Goal: Obtain resource: Obtain resource

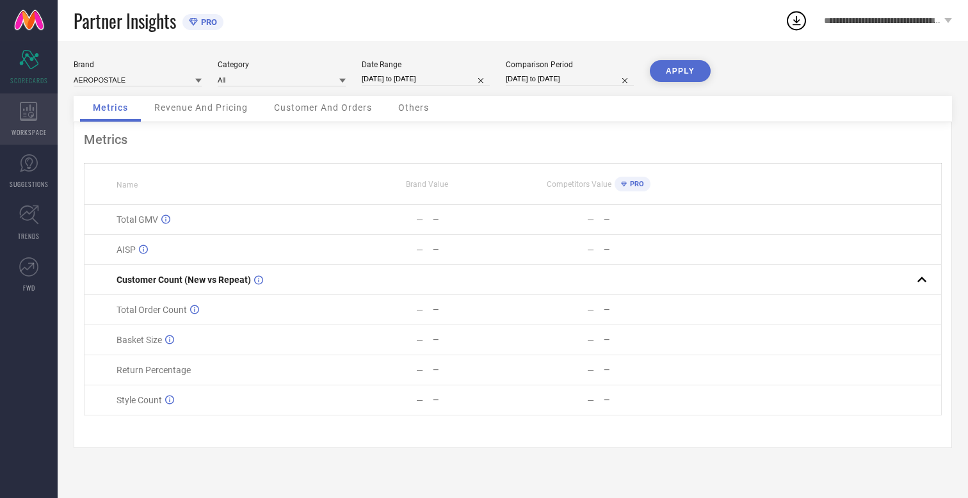
click at [29, 119] on icon at bounding box center [28, 111] width 17 height 19
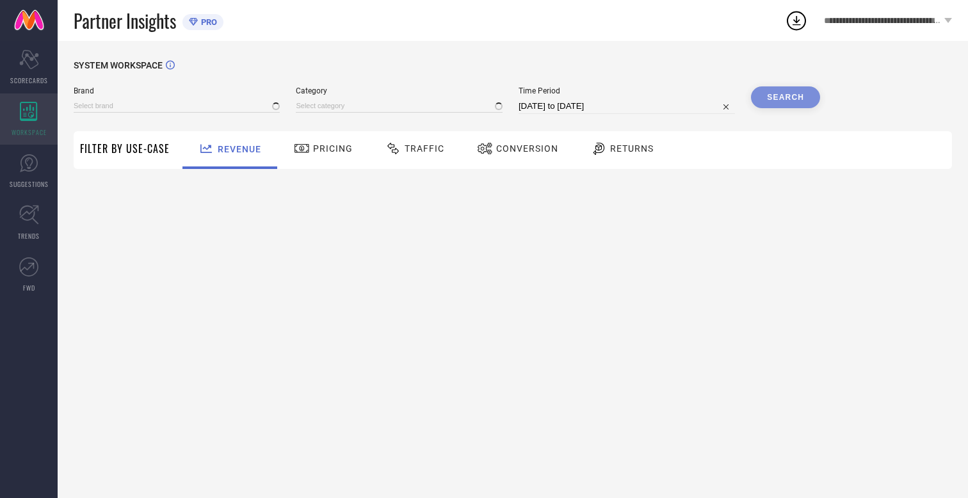
type input "AEROPOSTALE"
type input "All"
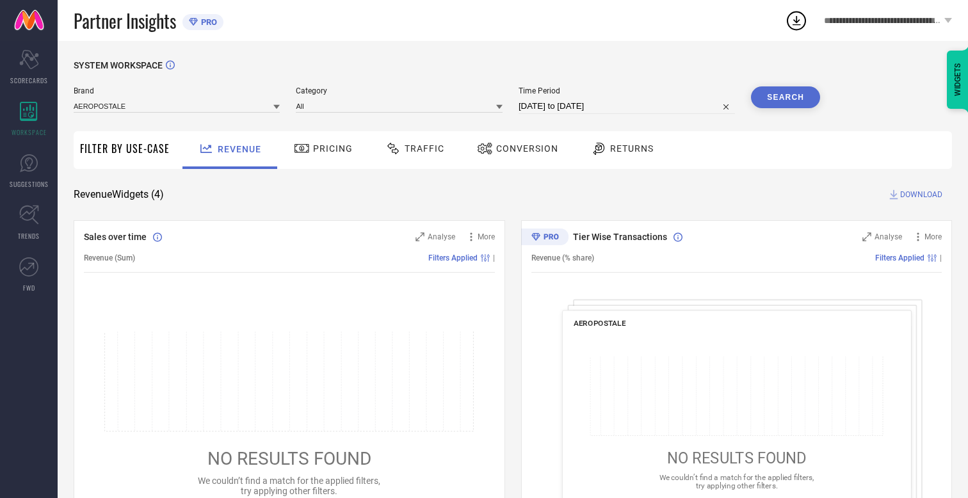
click at [523, 149] on span "Conversion" at bounding box center [527, 148] width 62 height 10
type input "U.S. POLO ASSN. TAILORED"
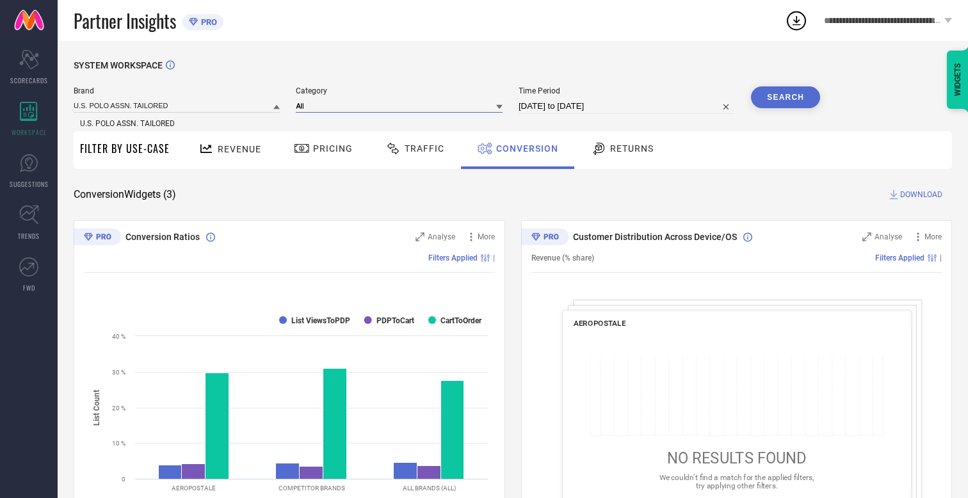
type input "All"
click at [628, 106] on input "[DATE] to [DATE]" at bounding box center [627, 106] width 216 height 15
type input "[DATE] to [DATE]"
click at [786, 97] on button "Search" at bounding box center [785, 97] width 69 height 22
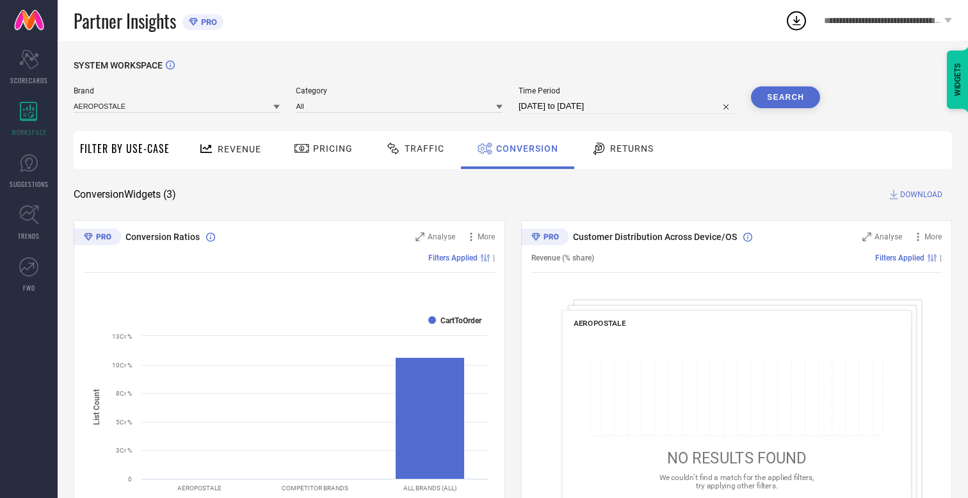
click at [921, 195] on span "DOWNLOAD" at bounding box center [921, 194] width 42 height 13
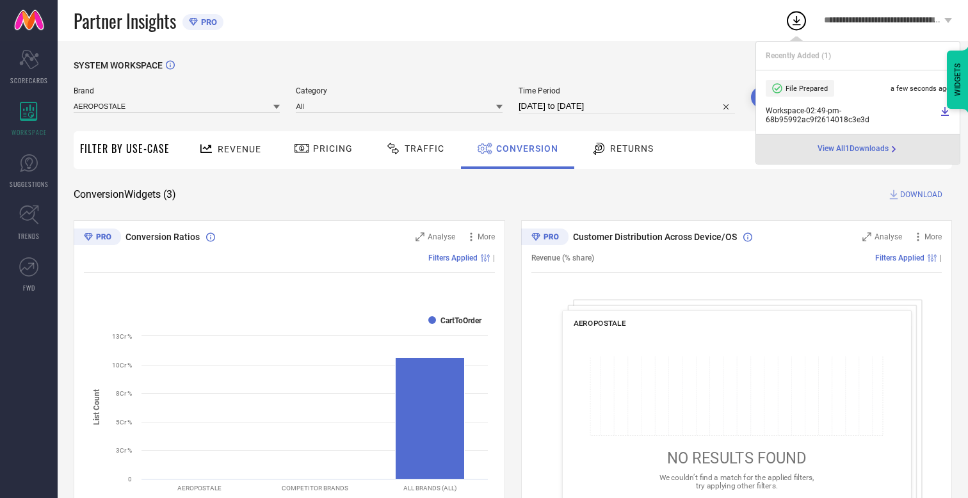
click at [524, 149] on span "Conversion" at bounding box center [527, 148] width 62 height 10
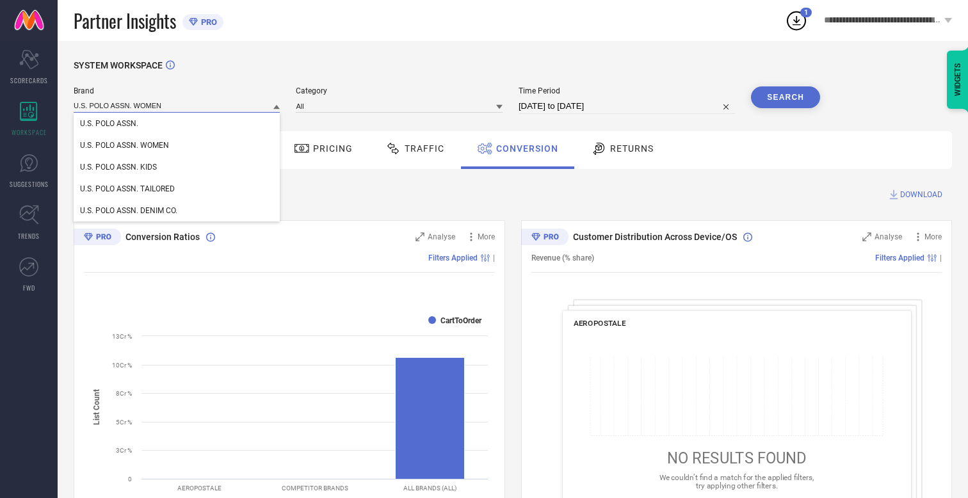
type input "U.S. POLO ASSN. WOMEN"
click at [124, 146] on span "U.S. POLO ASSN. WOMEN" at bounding box center [124, 145] width 89 height 9
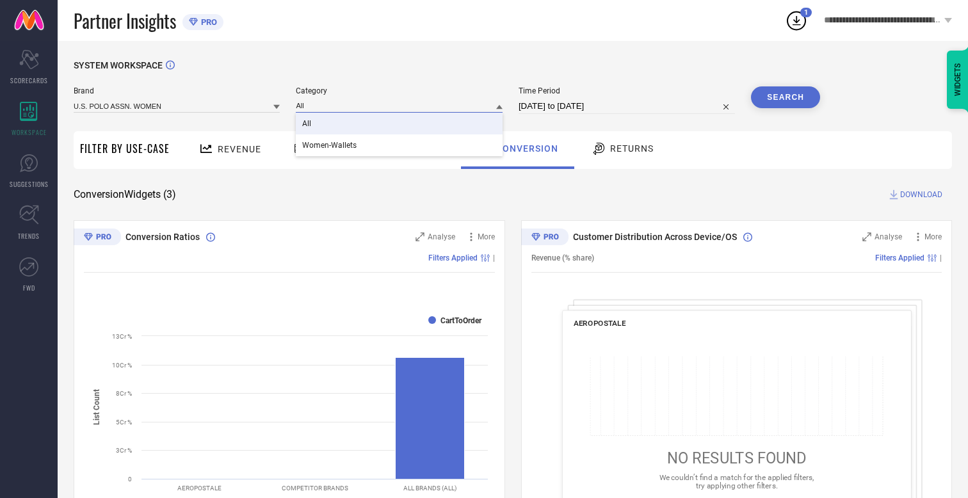
type input "All"
click at [308, 124] on span "All" at bounding box center [306, 123] width 9 height 9
click at [786, 97] on button "Search" at bounding box center [785, 97] width 69 height 22
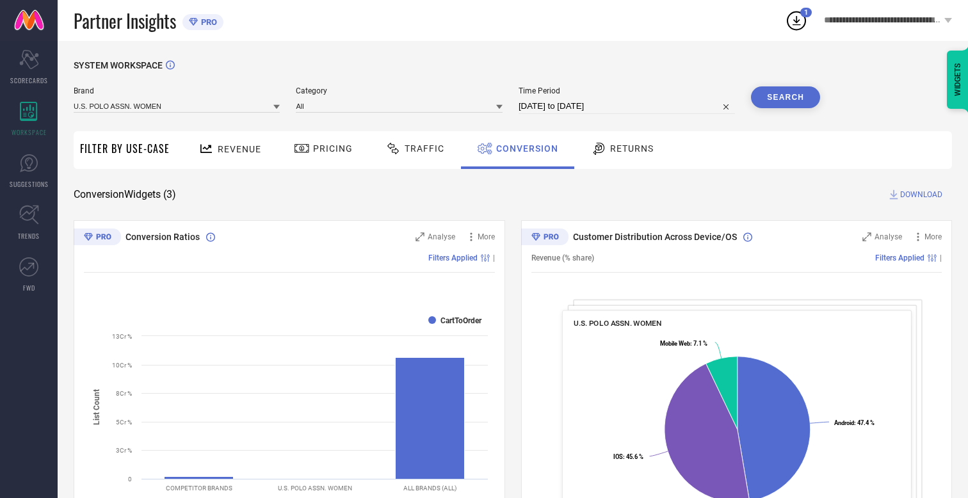
click at [921, 195] on span "DOWNLOAD" at bounding box center [921, 194] width 42 height 13
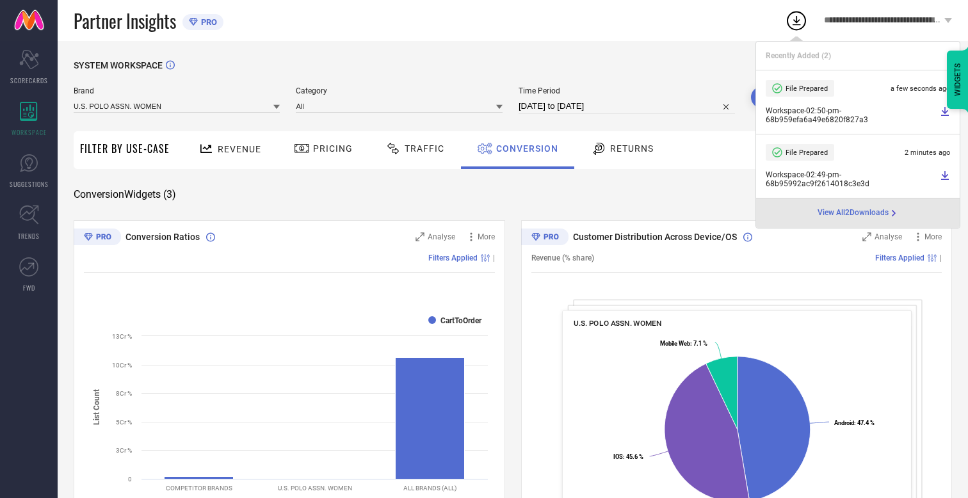
click at [524, 149] on span "Conversion" at bounding box center [527, 148] width 62 height 10
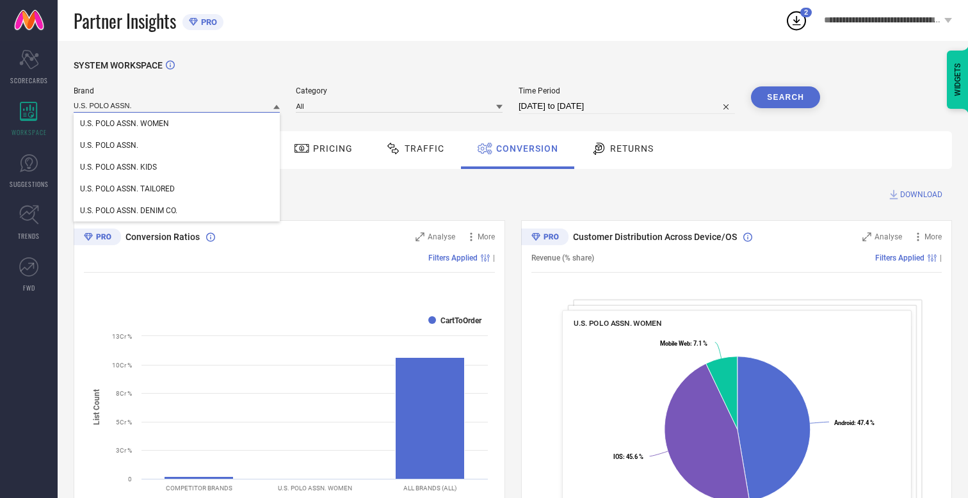
type input "U.S. POLO ASSN."
click at [109, 146] on span "U.S. POLO ASSN." at bounding box center [109, 145] width 58 height 9
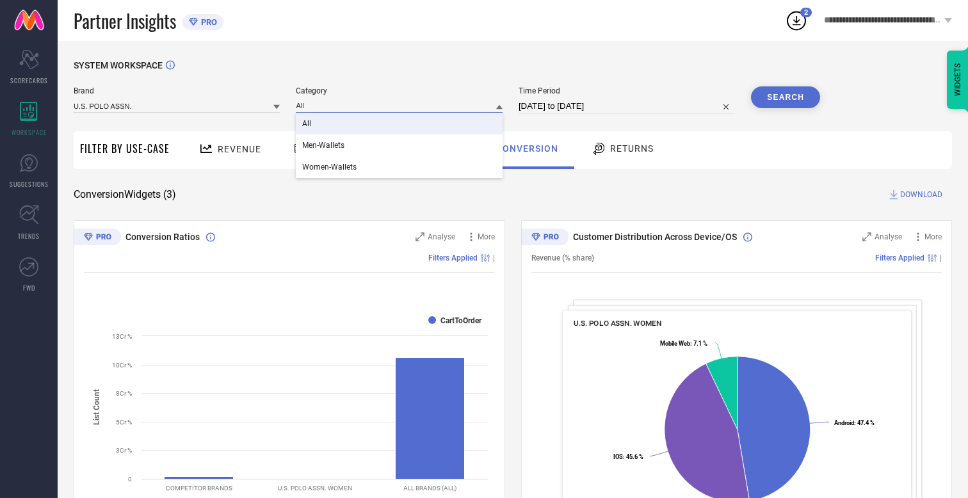
type input "All"
click at [308, 124] on span "All" at bounding box center [306, 123] width 9 height 9
click at [786, 97] on button "Search" at bounding box center [785, 97] width 69 height 22
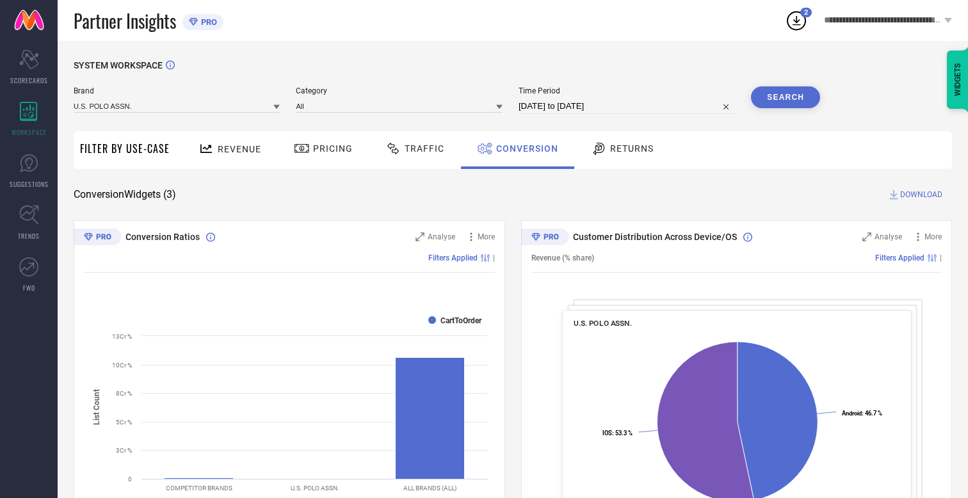
click at [921, 195] on span "DOWNLOAD" at bounding box center [921, 194] width 42 height 13
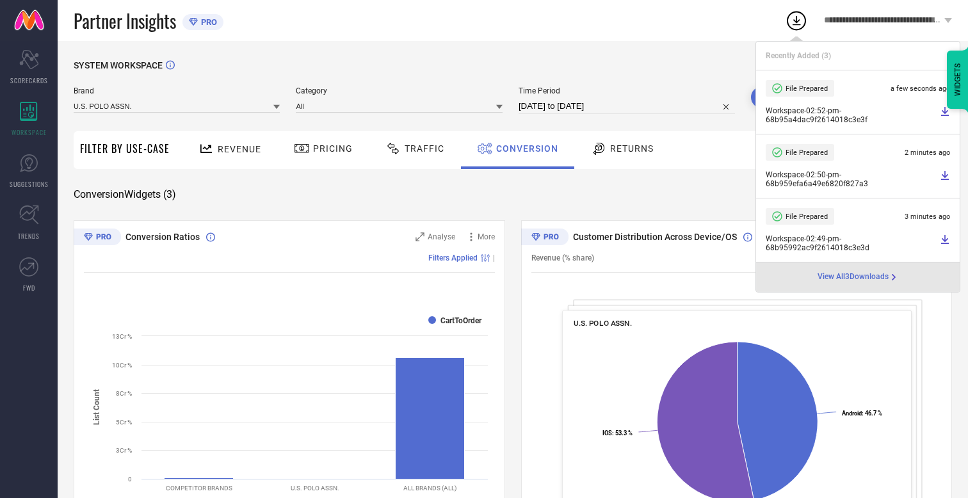
click at [524, 149] on span "Conversion" at bounding box center [527, 148] width 62 height 10
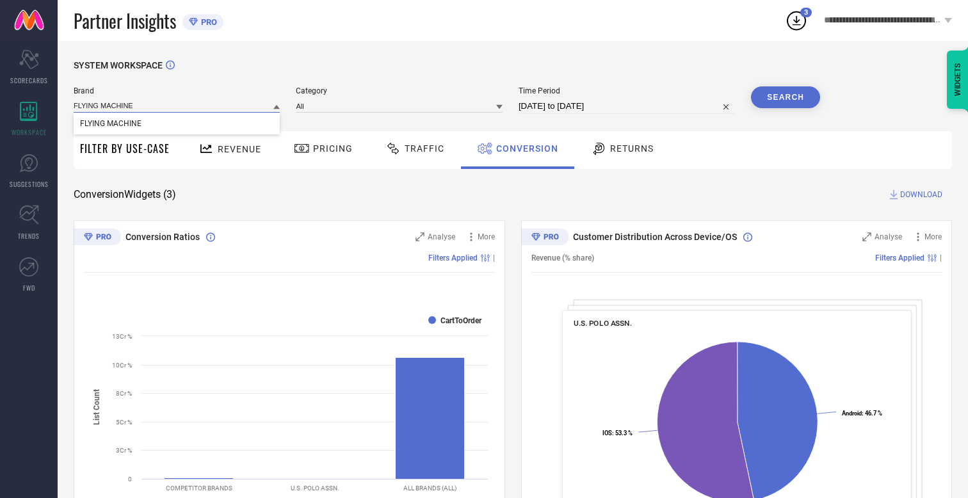
type input "FLYING MACHINE"
click at [110, 124] on span "FLYING MACHINE" at bounding box center [110, 123] width 61 height 9
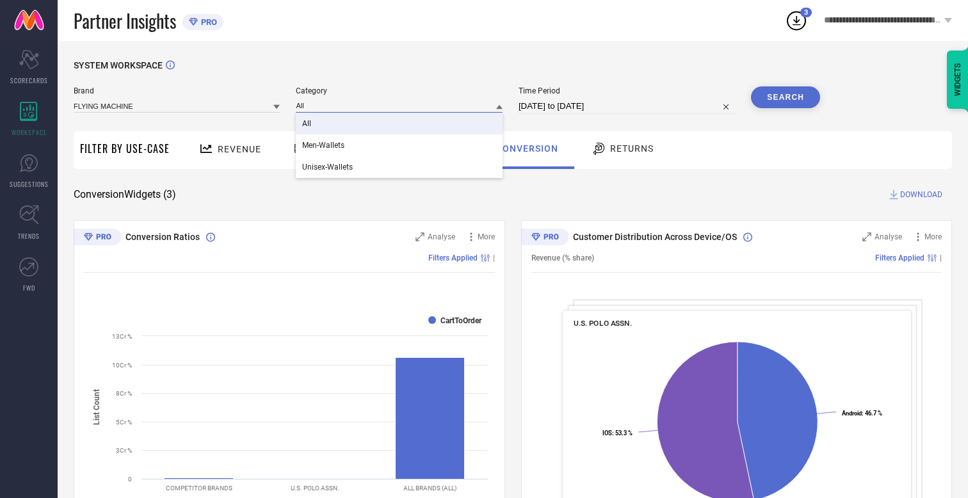
type input "All"
click at [308, 124] on span "All" at bounding box center [306, 123] width 9 height 9
click at [786, 97] on button "Search" at bounding box center [785, 97] width 69 height 22
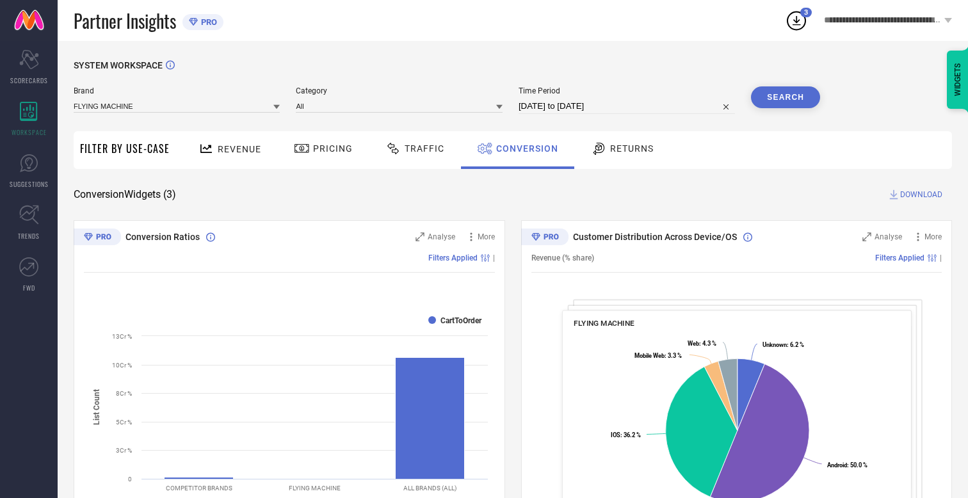
click at [921, 195] on span "DOWNLOAD" at bounding box center [921, 194] width 42 height 13
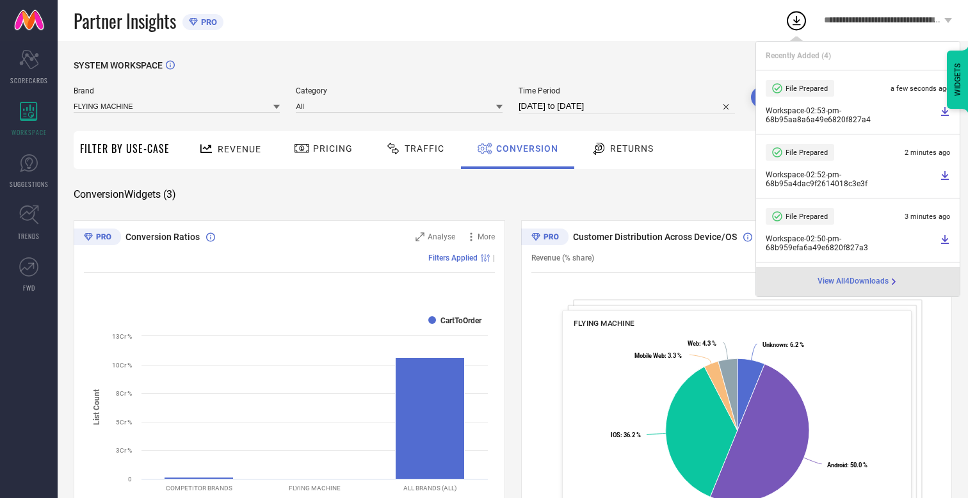
click at [524, 149] on span "Conversion" at bounding box center [527, 148] width 62 height 10
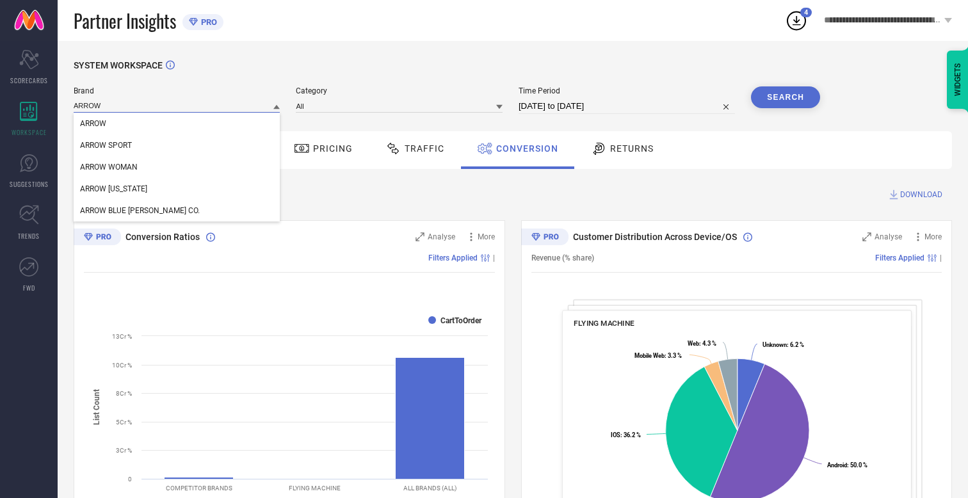
type input "ARROW"
click at [93, 124] on span "ARROW" at bounding box center [93, 123] width 26 height 9
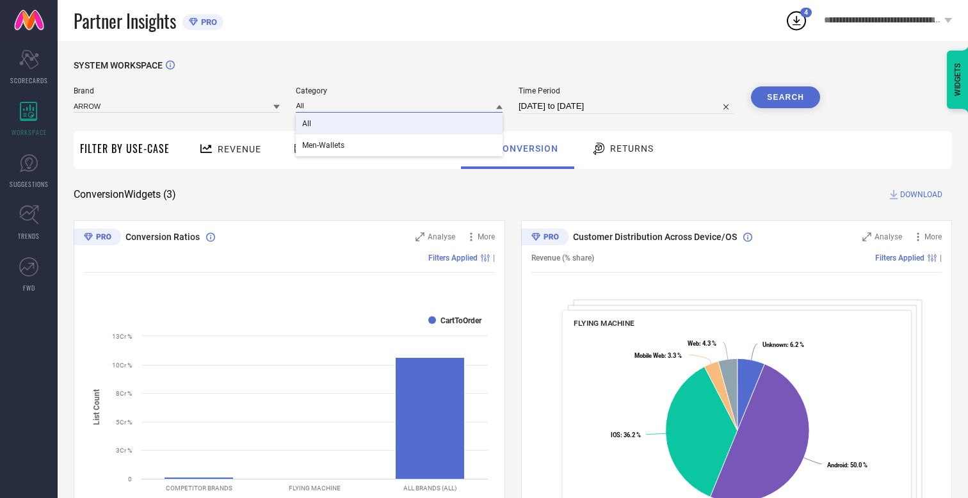
type input "All"
click at [308, 124] on span "All" at bounding box center [306, 123] width 9 height 9
click at [786, 97] on button "Search" at bounding box center [785, 97] width 69 height 22
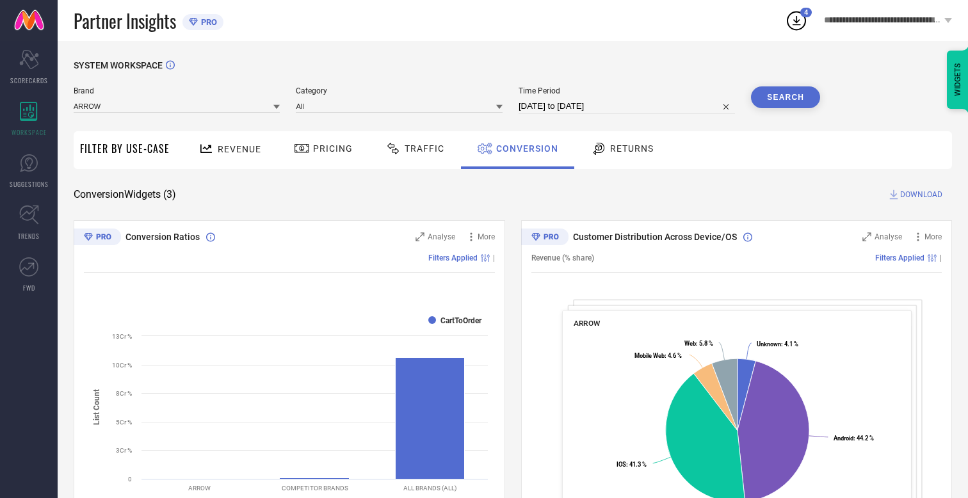
click at [921, 195] on span "DOWNLOAD" at bounding box center [921, 194] width 42 height 13
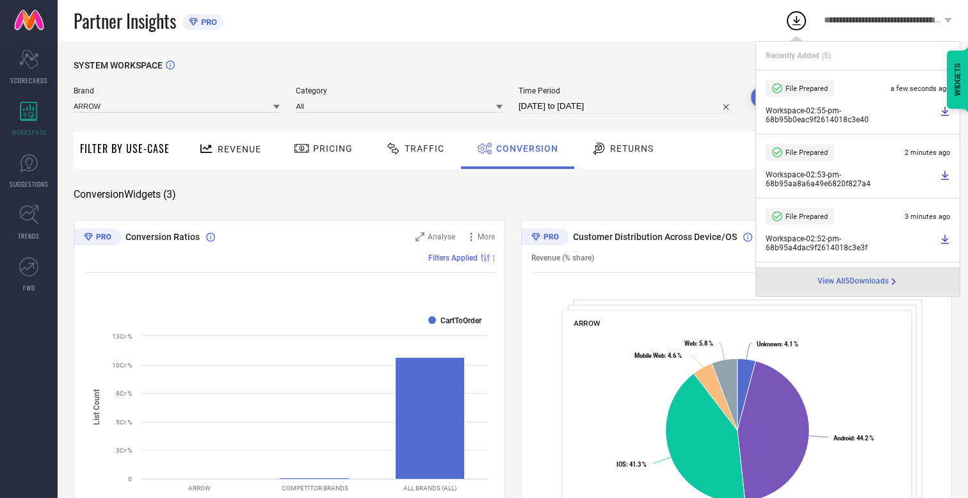
click at [524, 149] on span "Conversion" at bounding box center [527, 148] width 62 height 10
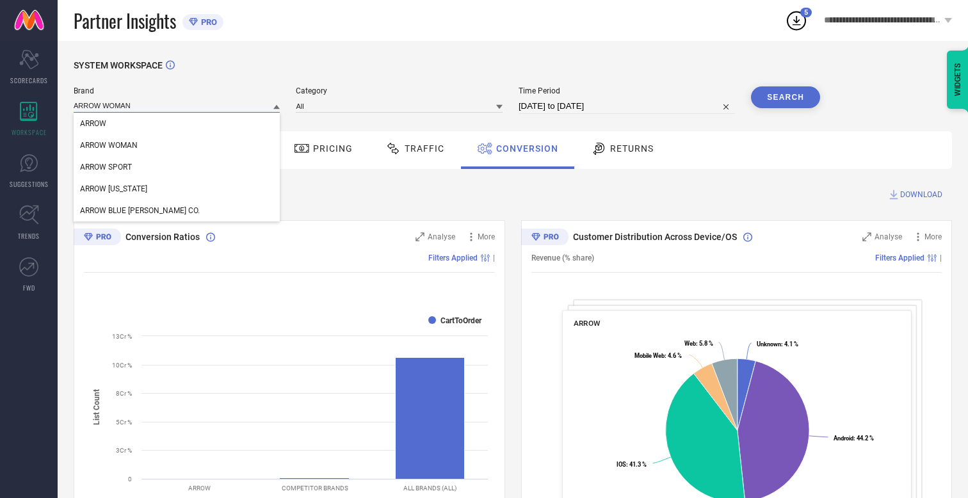
type input "ARROW WOMAN"
click at [109, 146] on span "ARROW WOMAN" at bounding box center [109, 145] width 58 height 9
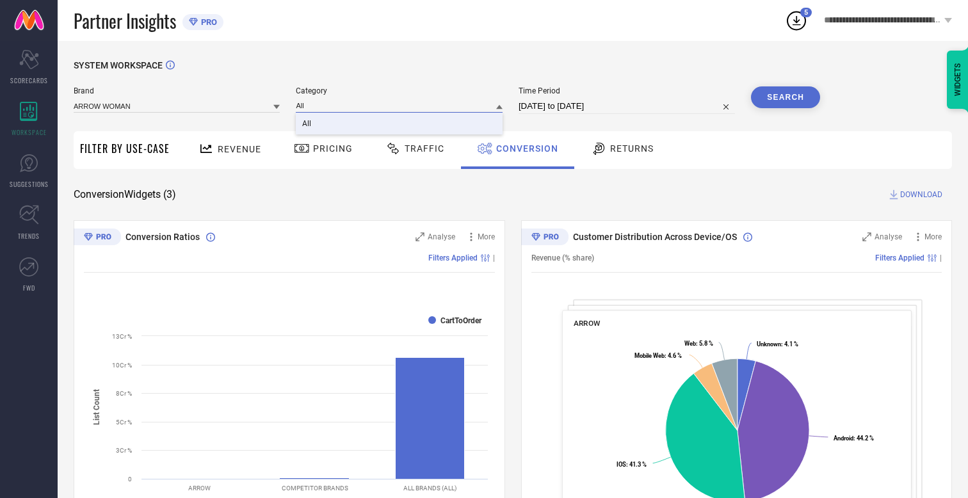
type input "All"
click at [308, 124] on span "All" at bounding box center [306, 123] width 9 height 9
click at [786, 97] on button "Search" at bounding box center [785, 97] width 69 height 22
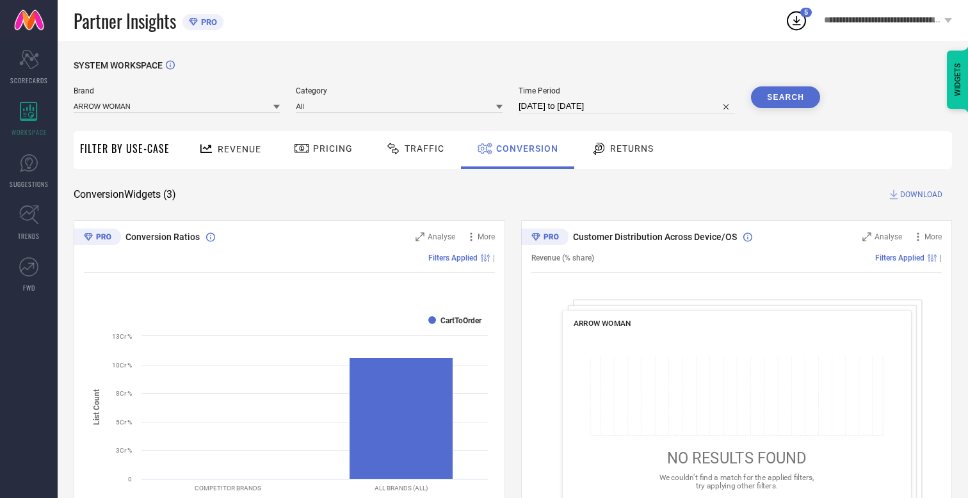
click at [921, 195] on span "DOWNLOAD" at bounding box center [921, 194] width 42 height 13
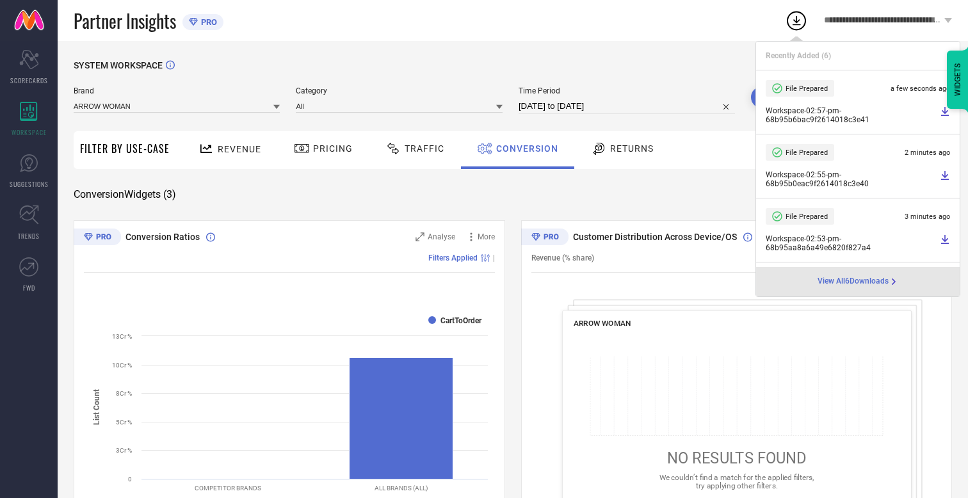
click at [524, 149] on span "Conversion" at bounding box center [527, 148] width 62 height 10
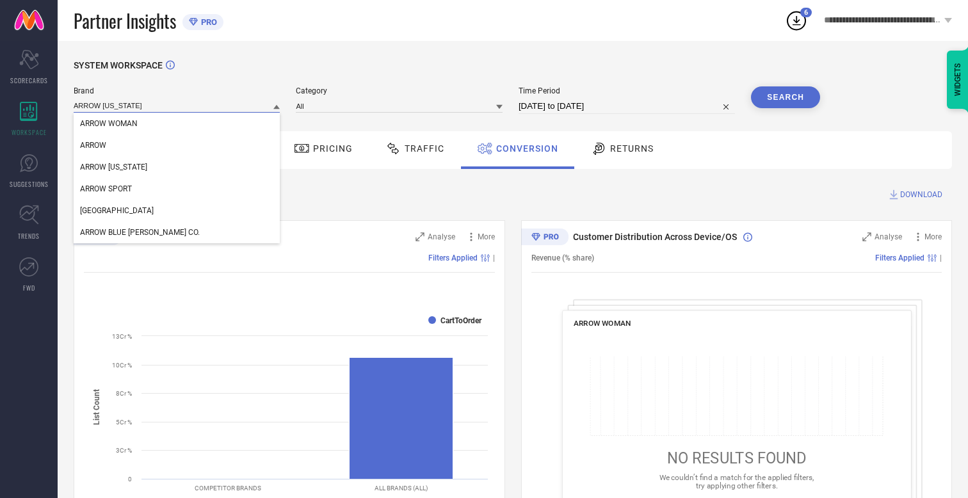
type input "ARROW [US_STATE]"
click at [113, 168] on span "ARROW [US_STATE]" at bounding box center [113, 167] width 67 height 9
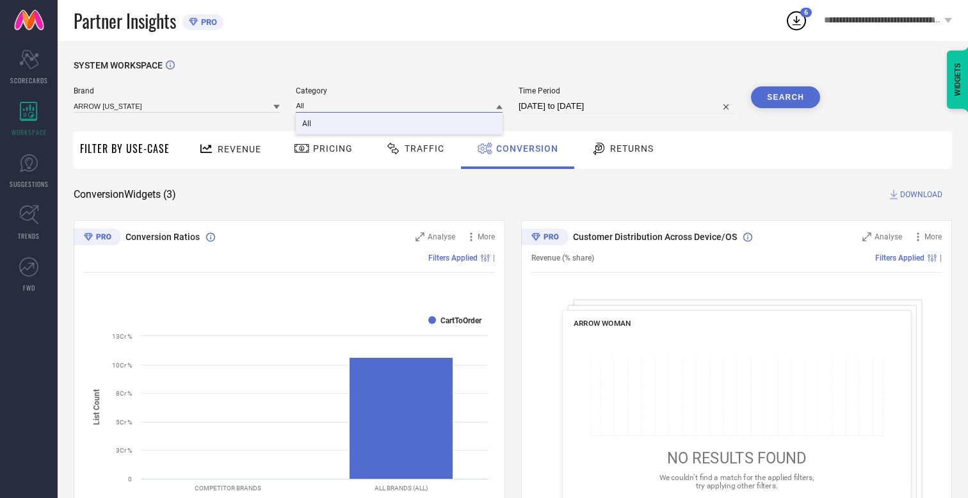
type input "All"
click at [308, 124] on span "All" at bounding box center [306, 123] width 9 height 9
click at [786, 97] on button "Search" at bounding box center [785, 97] width 69 height 22
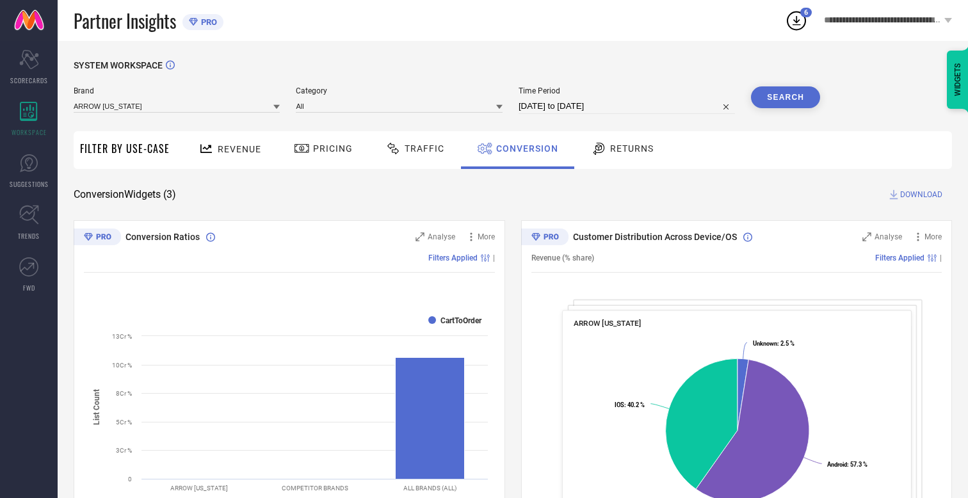
click at [921, 195] on span "DOWNLOAD" at bounding box center [921, 194] width 42 height 13
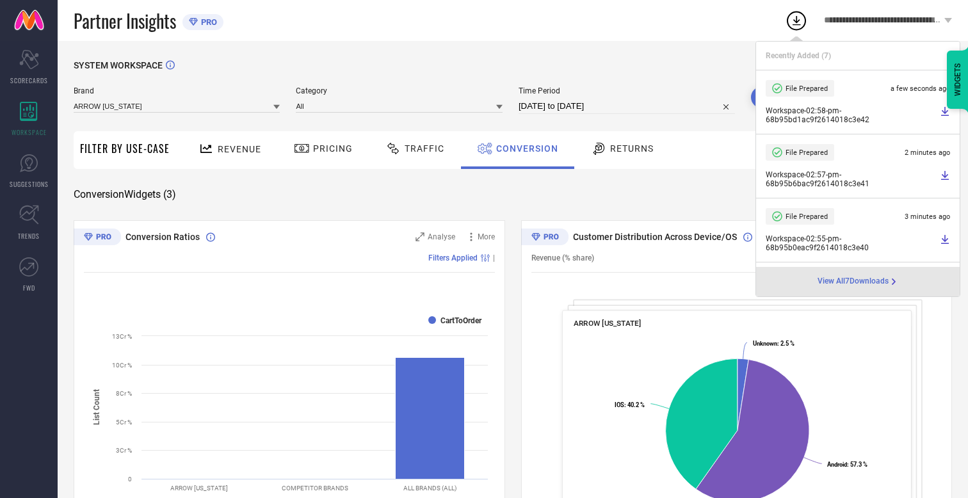
click at [524, 149] on span "Conversion" at bounding box center [527, 148] width 62 height 10
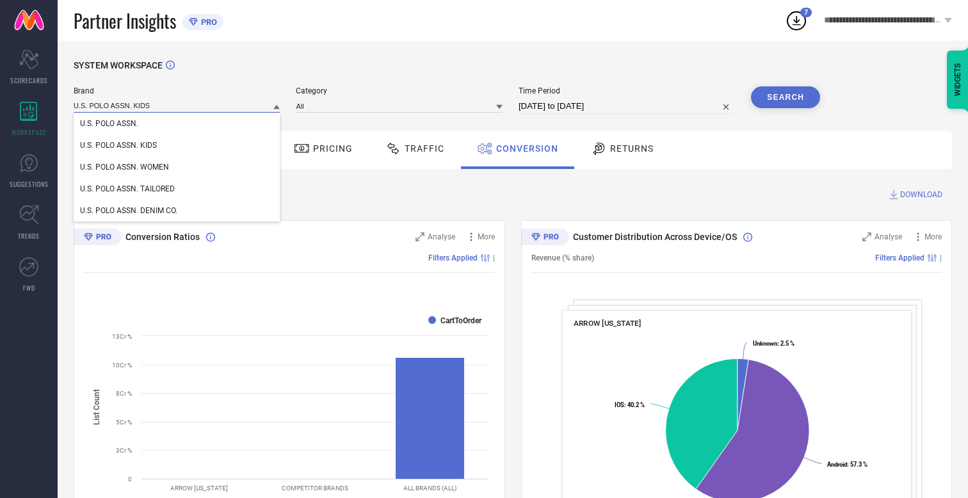
type input "U.S. POLO ASSN. KIDS"
click at [118, 146] on span "U.S. POLO ASSN. KIDS" at bounding box center [118, 145] width 77 height 9
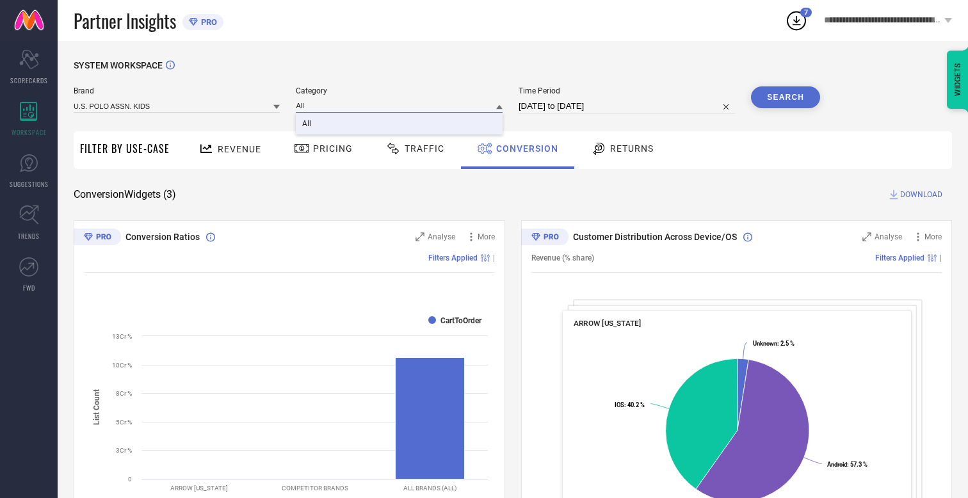
type input "All"
click at [308, 124] on span "All" at bounding box center [306, 123] width 9 height 9
click at [786, 97] on button "Search" at bounding box center [785, 97] width 69 height 22
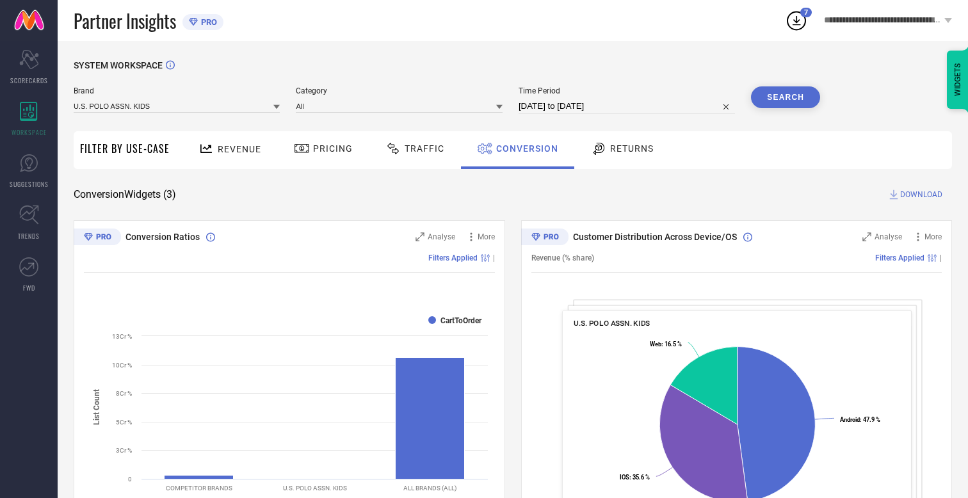
click at [921, 195] on span "DOWNLOAD" at bounding box center [921, 194] width 42 height 13
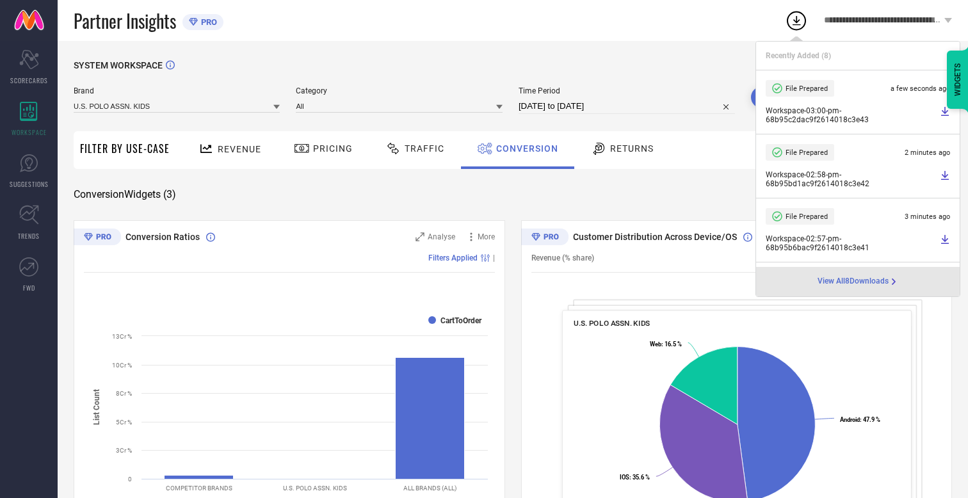
click at [524, 149] on span "Conversion" at bounding box center [527, 148] width 62 height 10
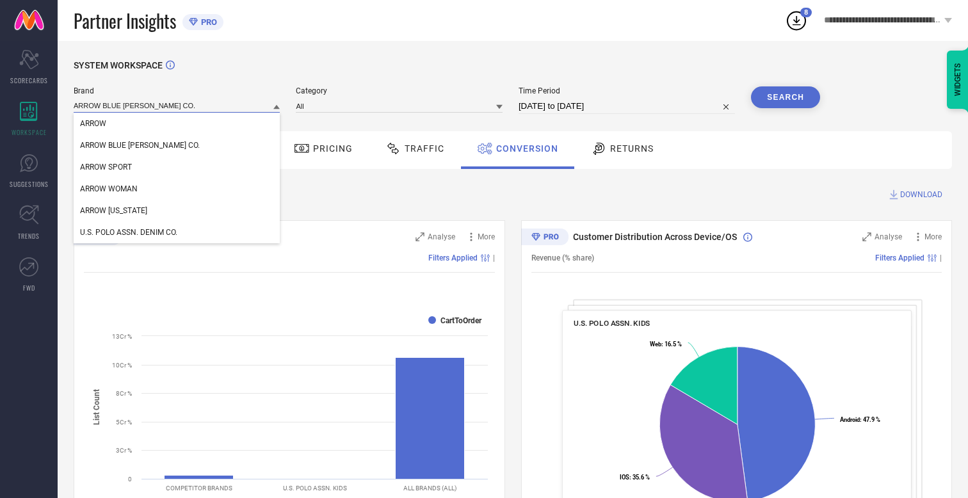
type input "ARROW BLUE [PERSON_NAME] CO."
click at [120, 146] on span "ARROW BLUE [PERSON_NAME] CO." at bounding box center [140, 145] width 120 height 9
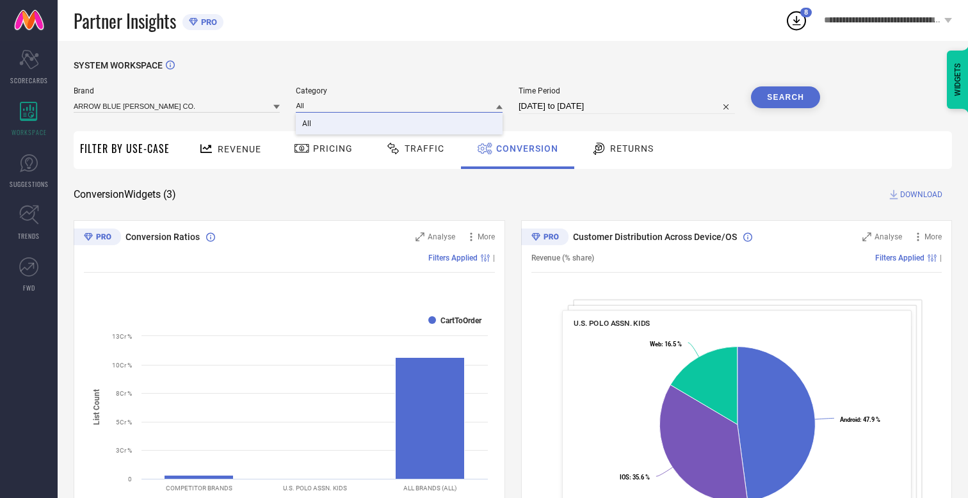
type input "All"
click at [308, 124] on span "All" at bounding box center [306, 123] width 9 height 9
click at [786, 97] on button "Search" at bounding box center [785, 97] width 69 height 22
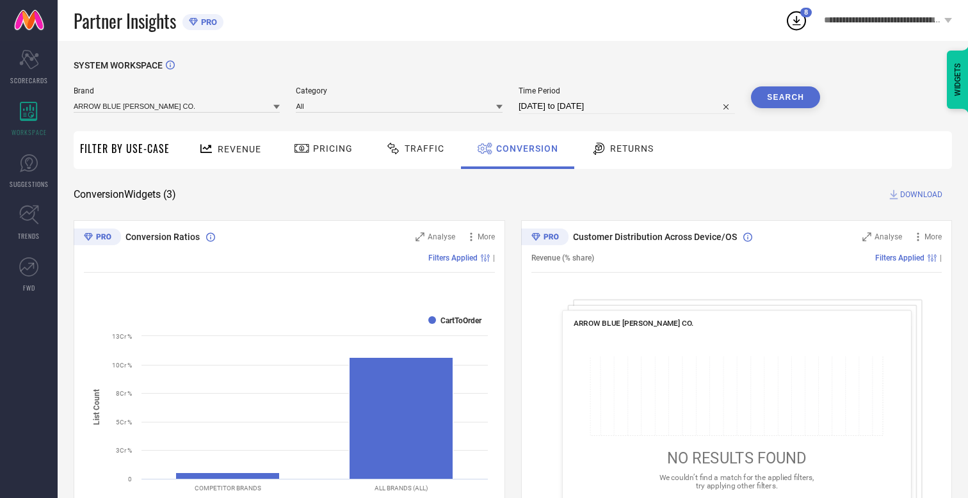
click at [921, 195] on span "DOWNLOAD" at bounding box center [921, 194] width 42 height 13
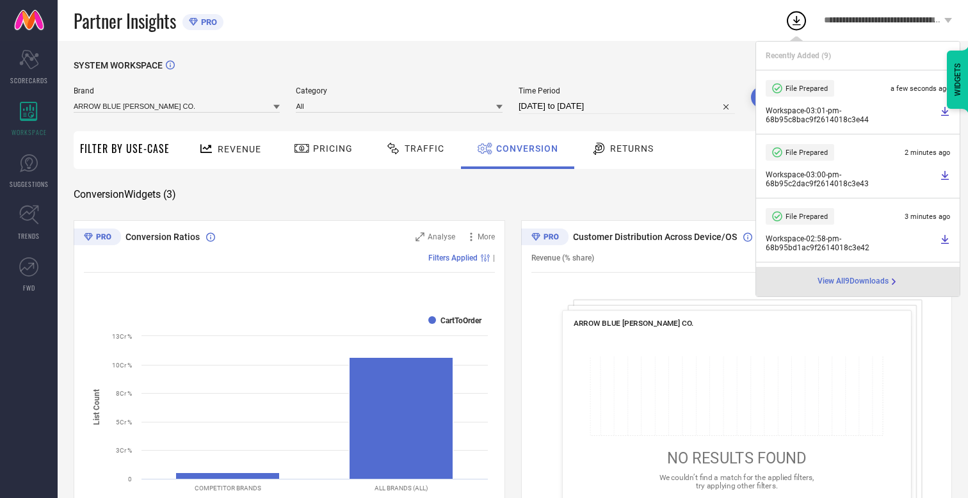
click at [524, 149] on span "Conversion" at bounding box center [527, 148] width 62 height 10
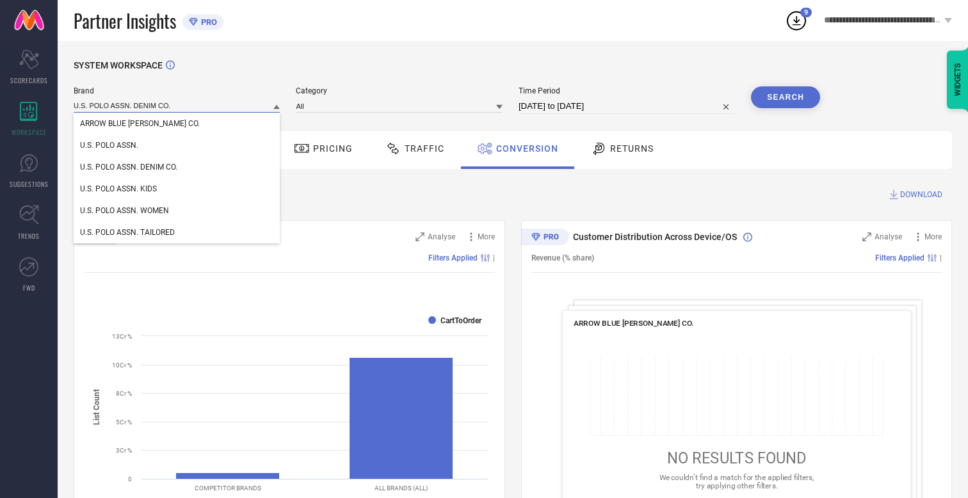
type input "U.S. POLO ASSN. DENIM CO."
click at [129, 168] on span "U.S. POLO ASSN. DENIM CO." at bounding box center [128, 167] width 97 height 9
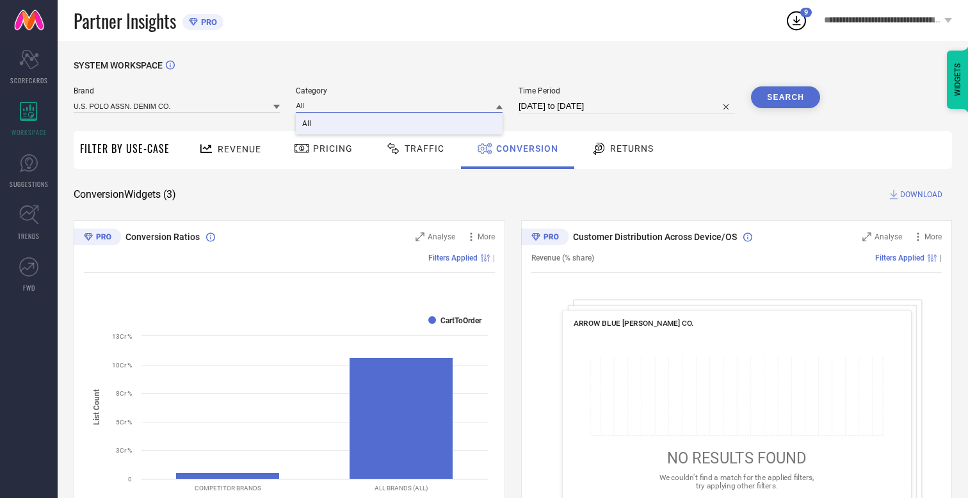
type input "All"
click at [308, 124] on span "All" at bounding box center [306, 123] width 9 height 9
click at [786, 97] on button "Search" at bounding box center [785, 97] width 69 height 22
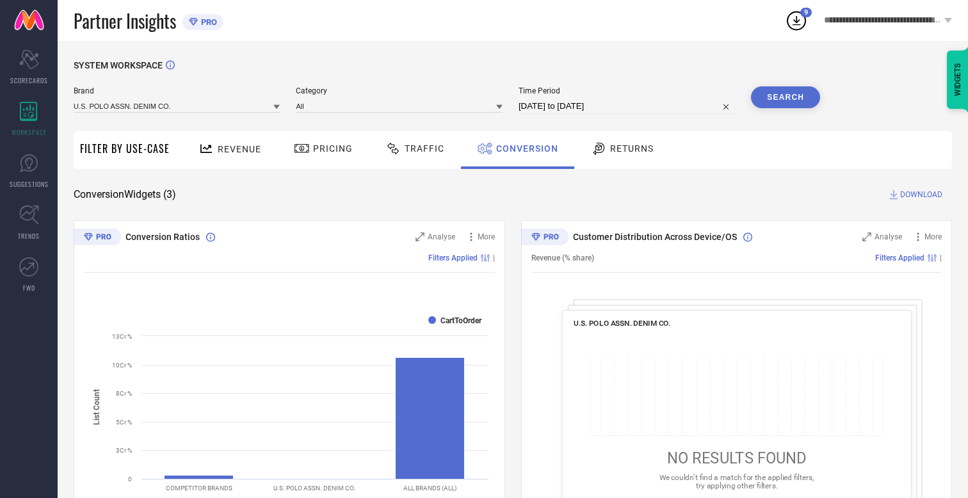
click at [921, 195] on span "DOWNLOAD" at bounding box center [921, 194] width 42 height 13
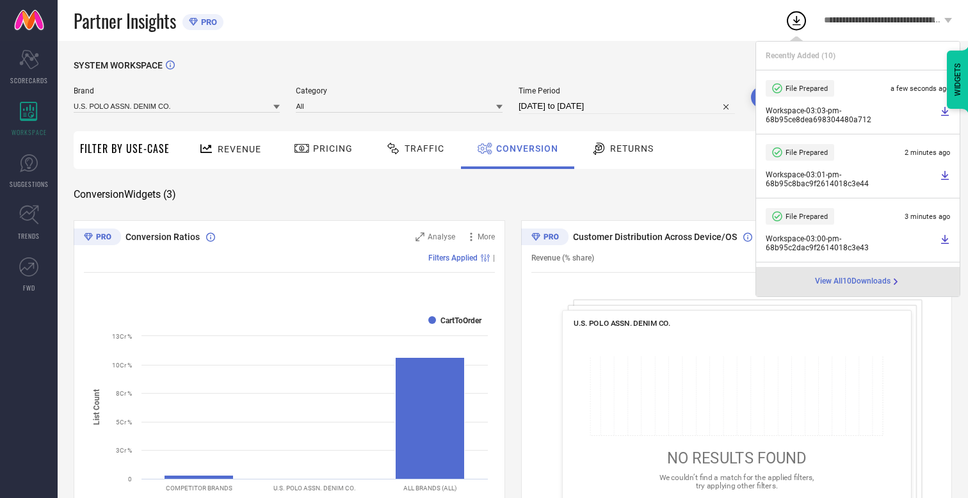
click at [524, 149] on span "Conversion" at bounding box center [527, 148] width 62 height 10
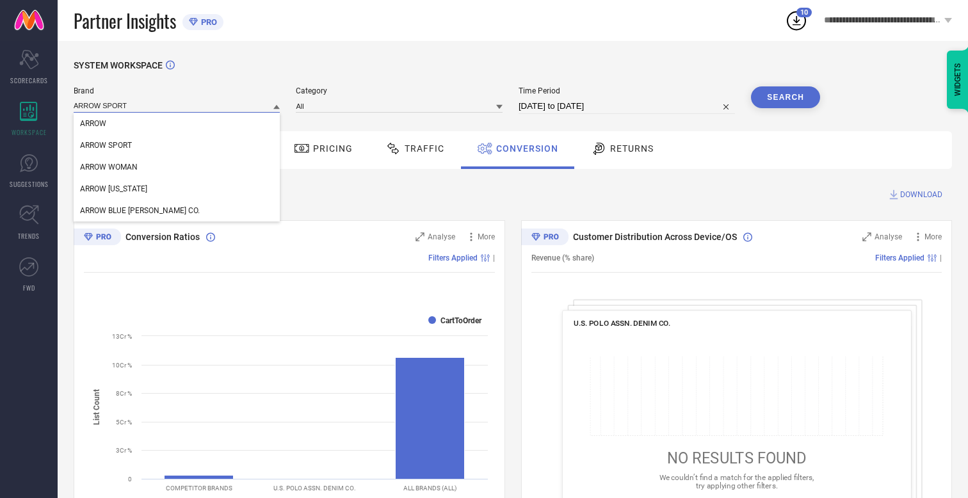
type input "ARROW SPORT"
click at [106, 146] on span "ARROW SPORT" at bounding box center [106, 145] width 52 height 9
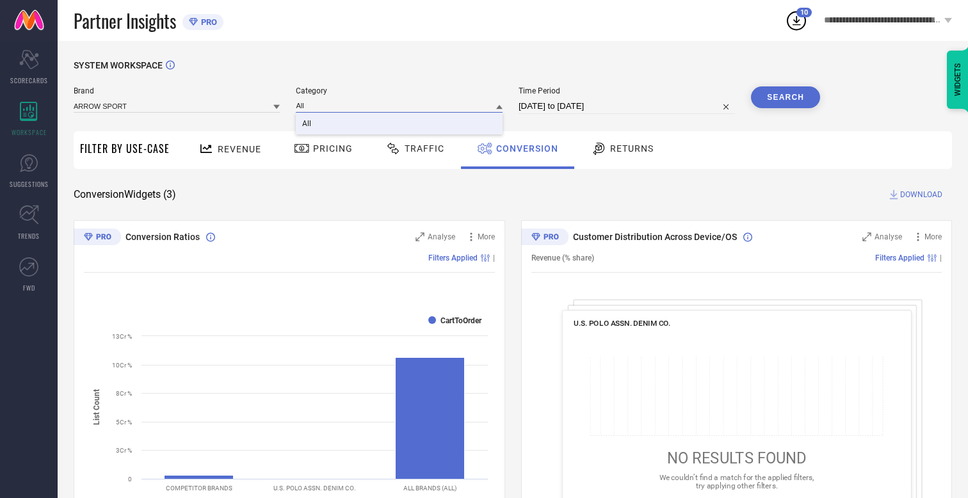
type input "All"
click at [308, 124] on span "All" at bounding box center [306, 123] width 9 height 9
click at [786, 97] on button "Search" at bounding box center [785, 97] width 69 height 22
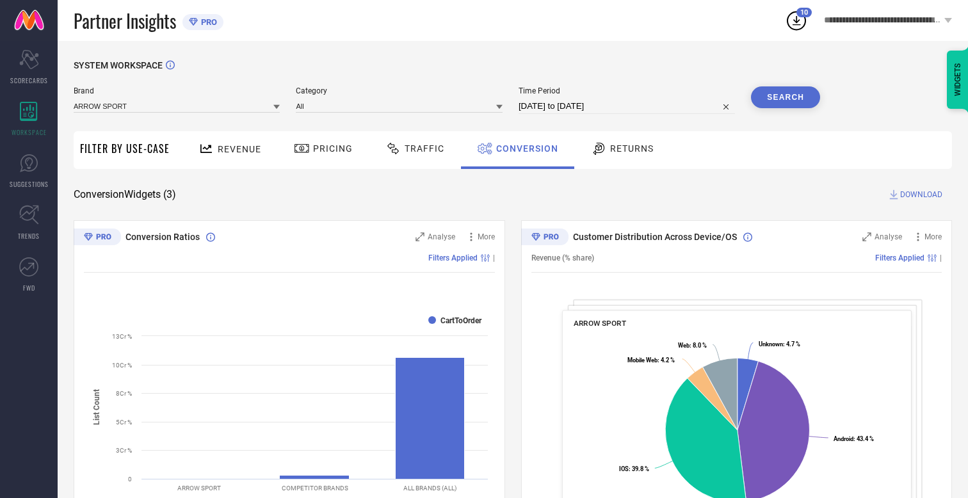
click at [921, 195] on span "DOWNLOAD" at bounding box center [921, 194] width 42 height 13
